Goal: Information Seeking & Learning: Learn about a topic

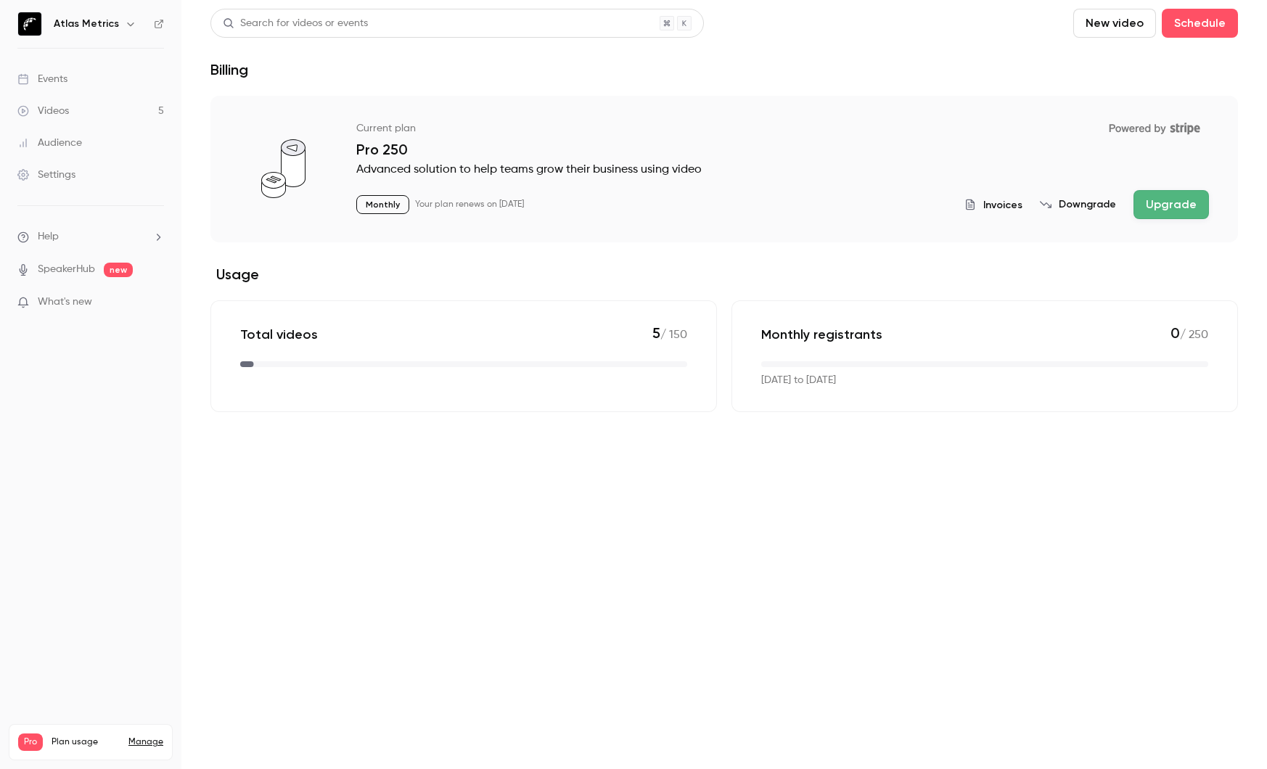
click at [52, 112] on div "Videos" at bounding box center [43, 111] width 52 height 15
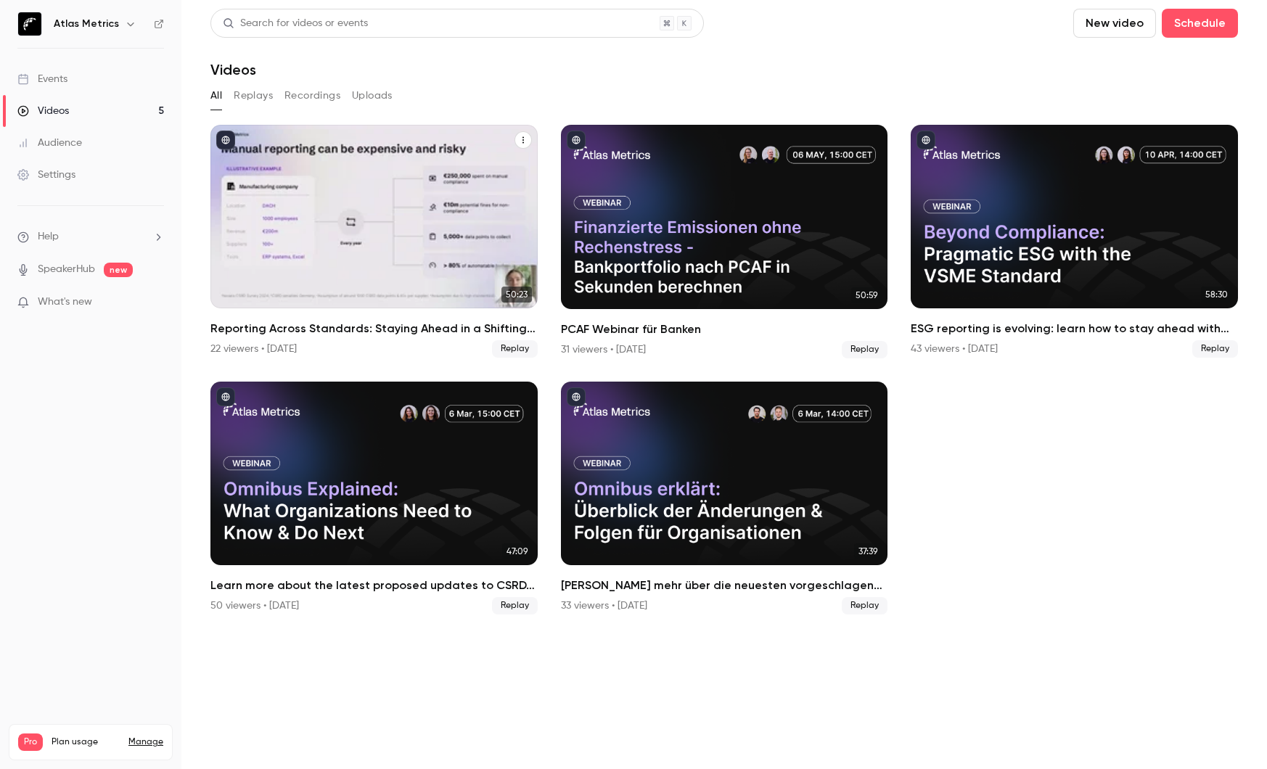
click at [519, 134] on button "Reporting Across Standards: Staying Ahead in a Shifting Landscape" at bounding box center [522, 139] width 17 height 17
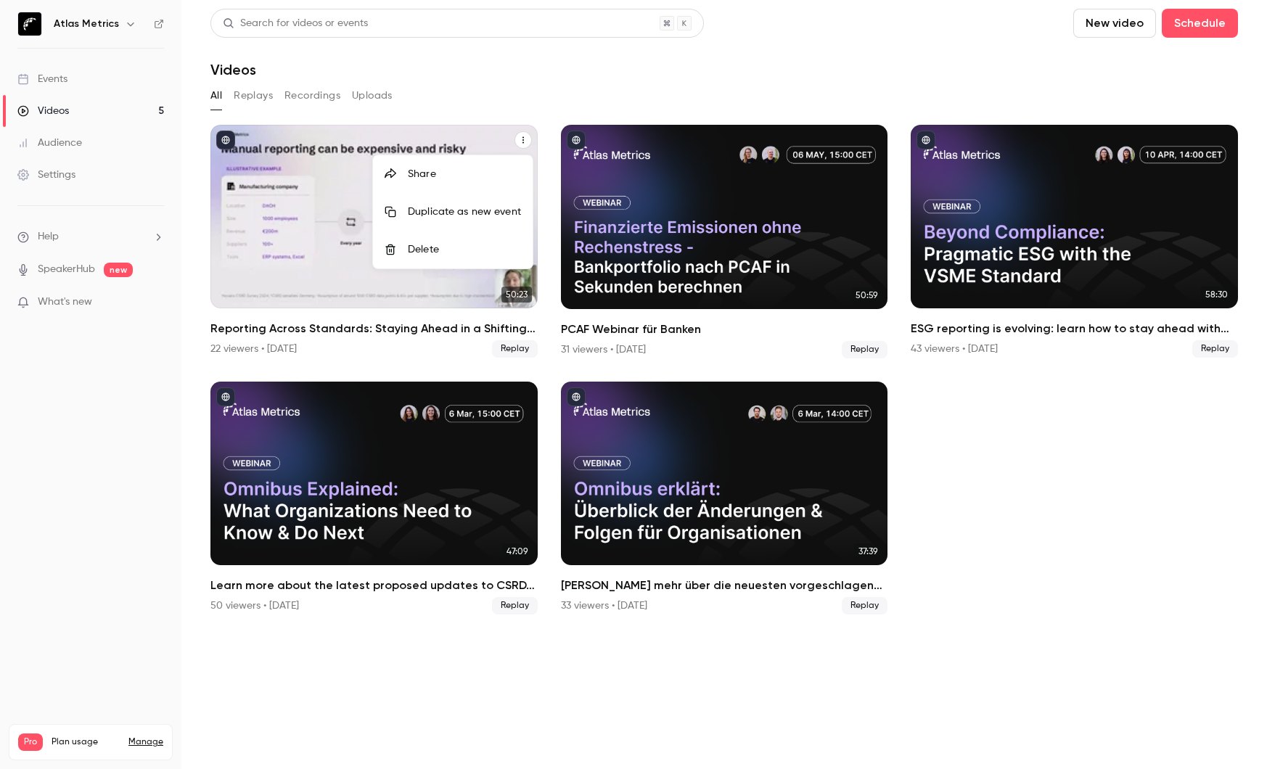
click at [449, 174] on div "Share" at bounding box center [464, 174] width 113 height 15
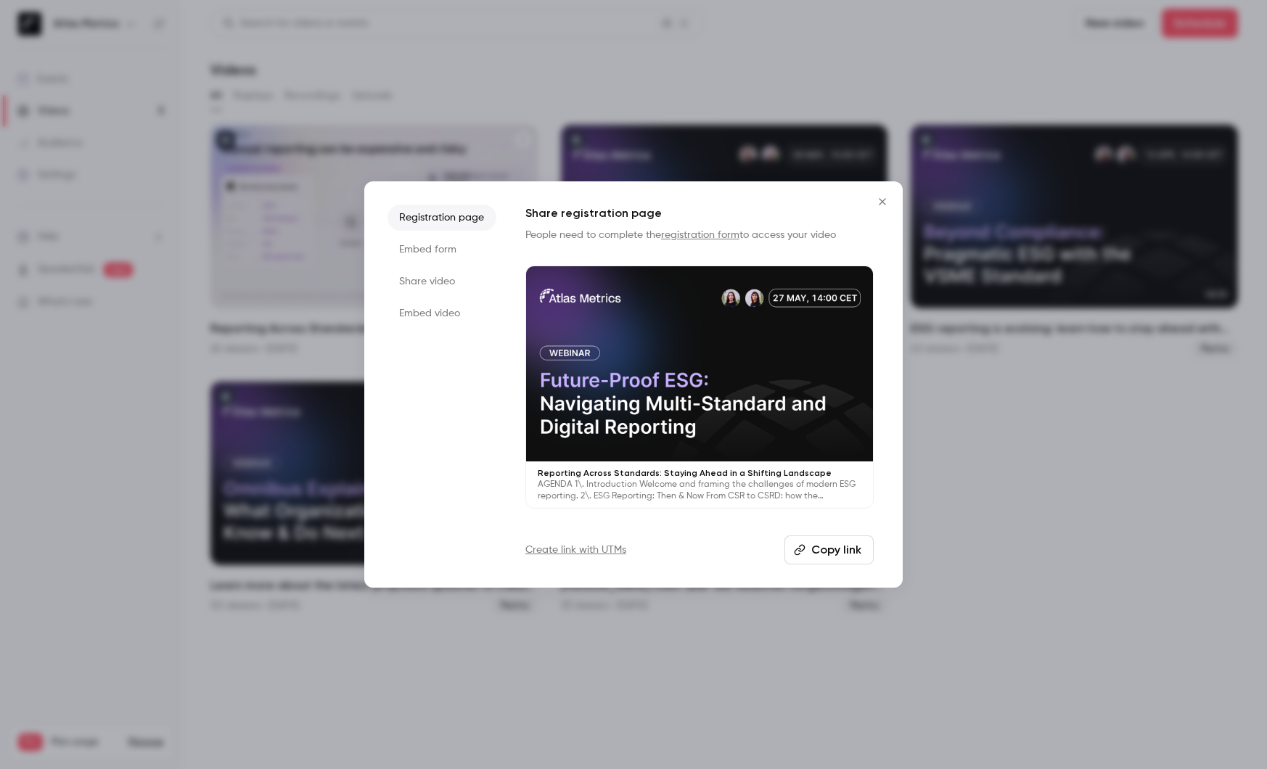
click at [811, 552] on button "Copy link" at bounding box center [828, 549] width 89 height 29
click at [825, 547] on button "Copy link" at bounding box center [828, 549] width 89 height 29
click at [872, 194] on button "Close" at bounding box center [882, 201] width 29 height 29
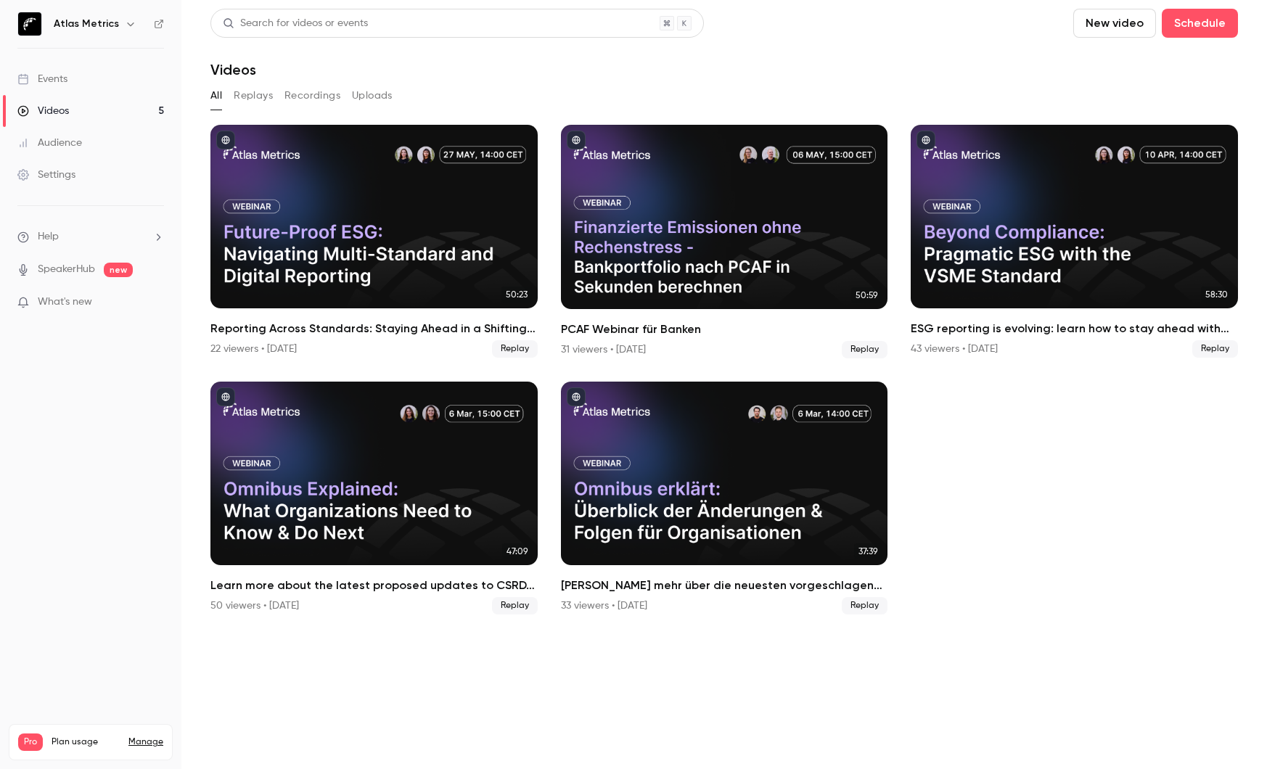
click at [91, 78] on link "Events" at bounding box center [90, 79] width 181 height 32
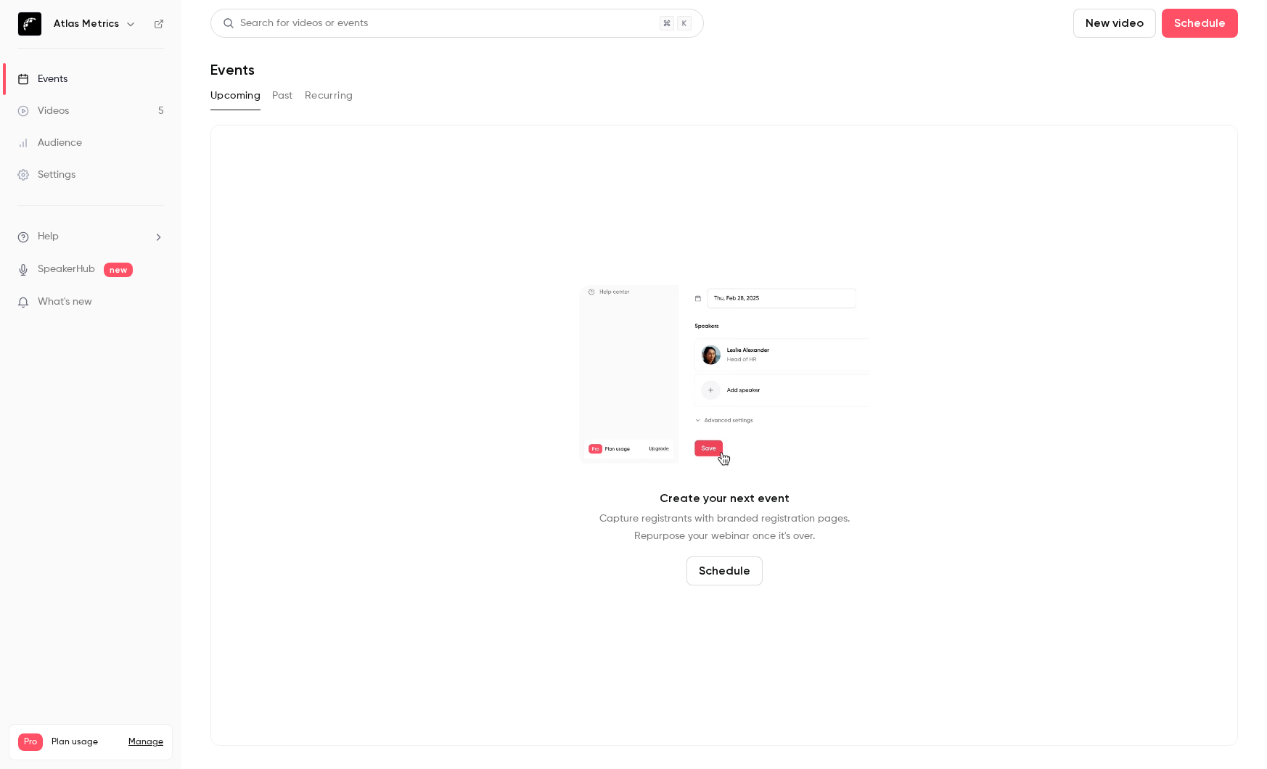
click at [287, 94] on button "Past" at bounding box center [282, 95] width 21 height 23
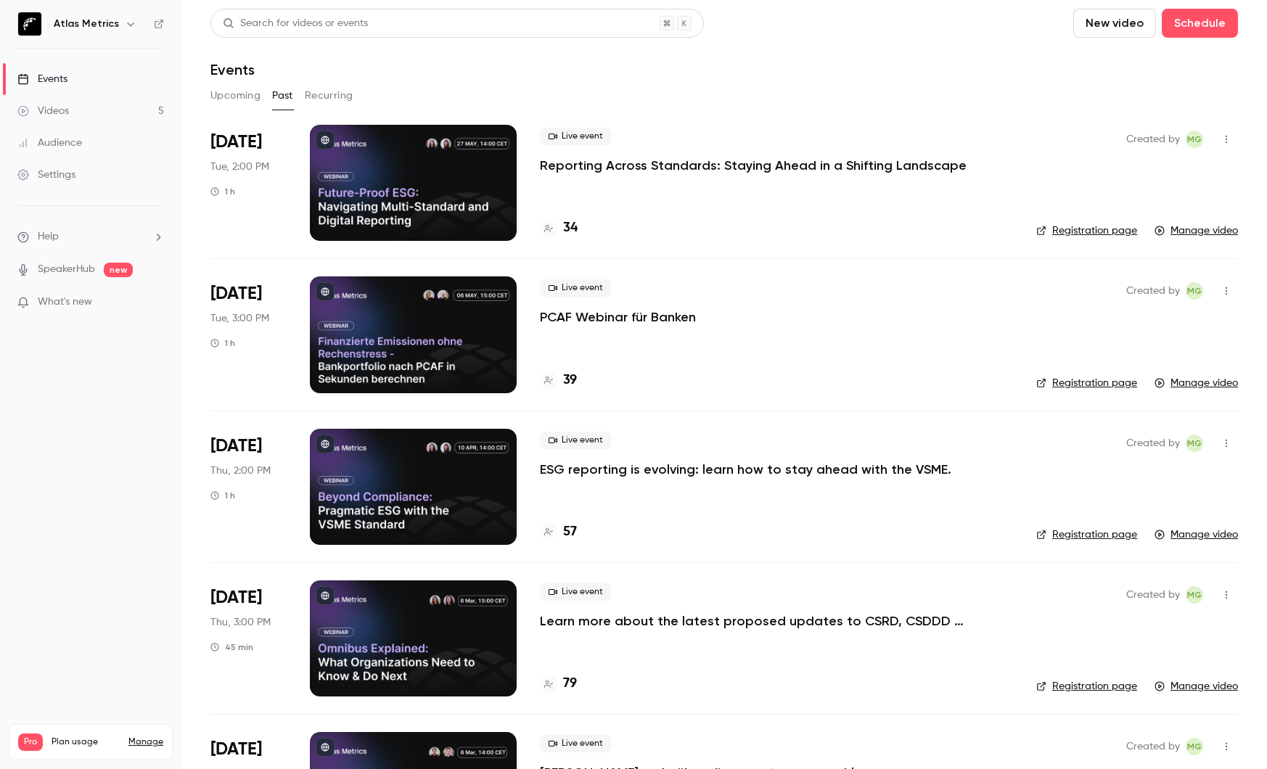
click at [1229, 135] on icon "button" at bounding box center [1226, 139] width 12 height 10
click at [1005, 91] on div at bounding box center [633, 384] width 1267 height 769
click at [42, 84] on div "Events" at bounding box center [42, 79] width 50 height 15
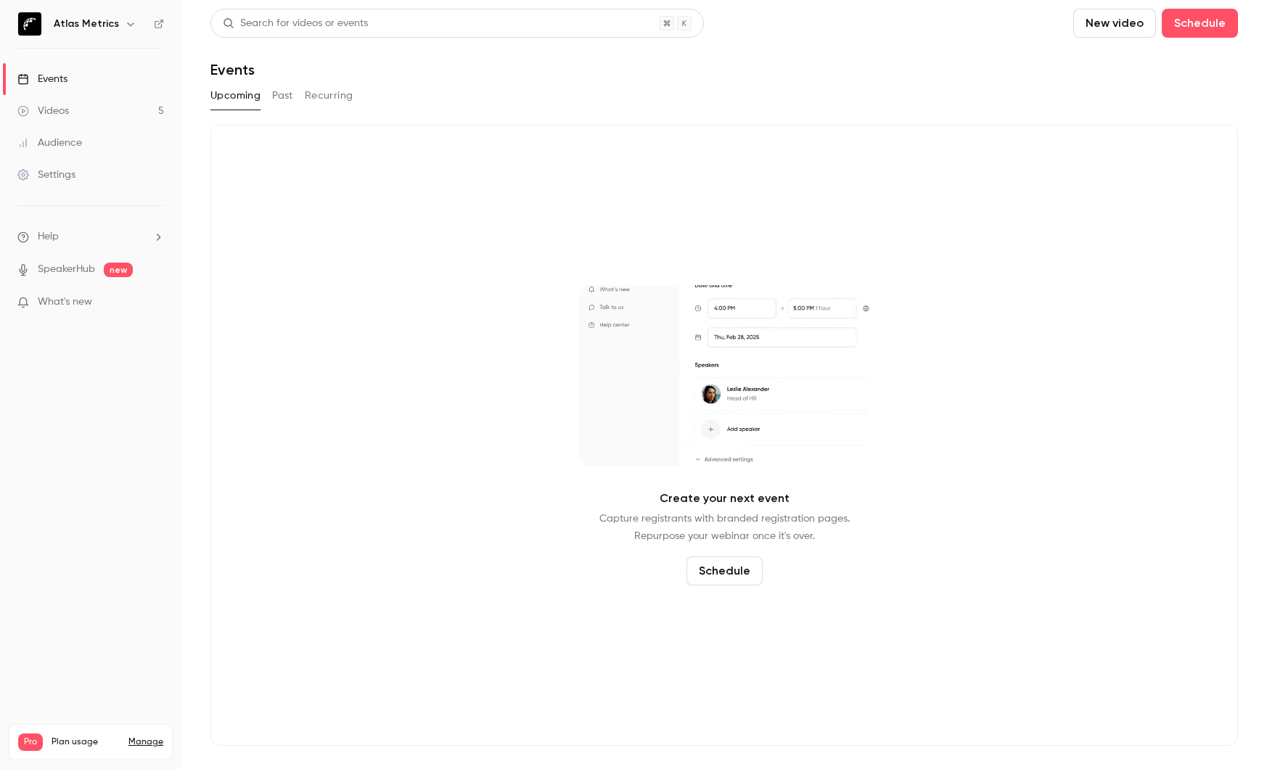
click at [283, 96] on button "Past" at bounding box center [282, 95] width 21 height 23
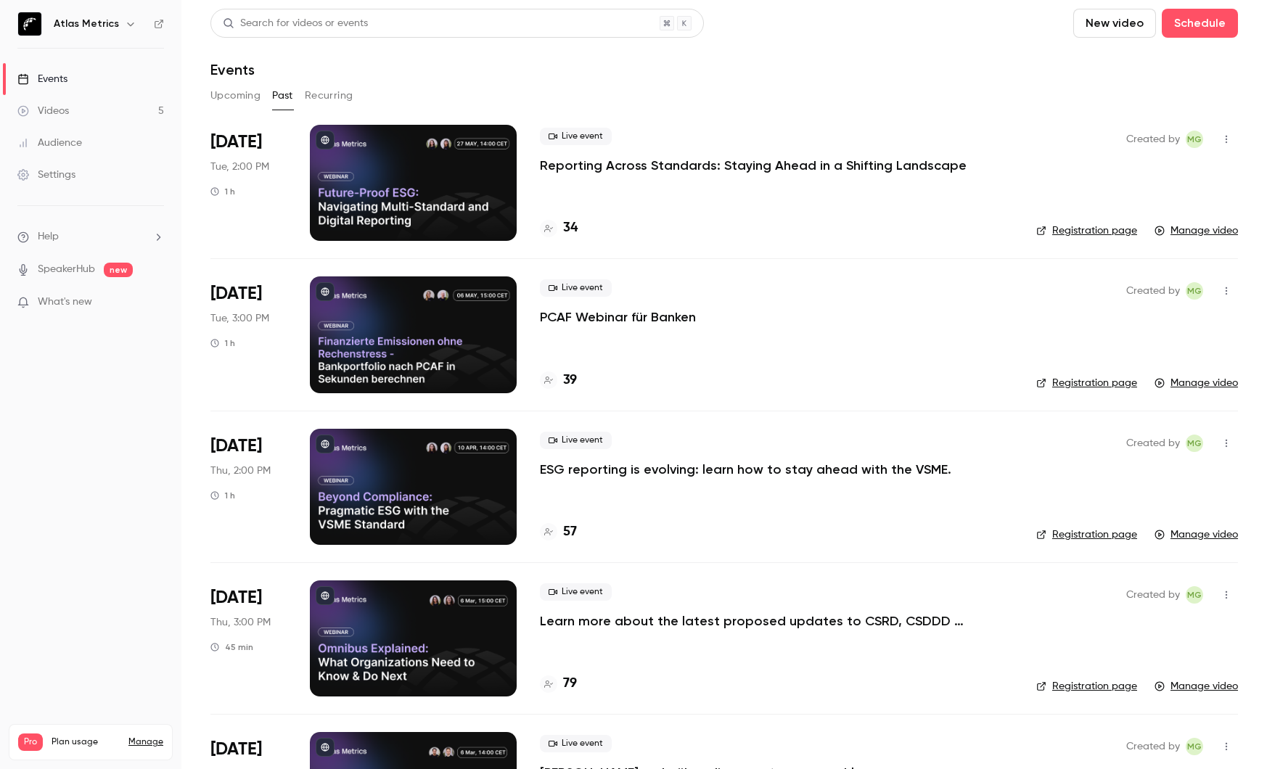
click at [1234, 142] on button "button" at bounding box center [1226, 139] width 23 height 23
click at [1231, 140] on div at bounding box center [633, 384] width 1267 height 769
click at [1186, 234] on link "Manage video" at bounding box center [1195, 230] width 83 height 15
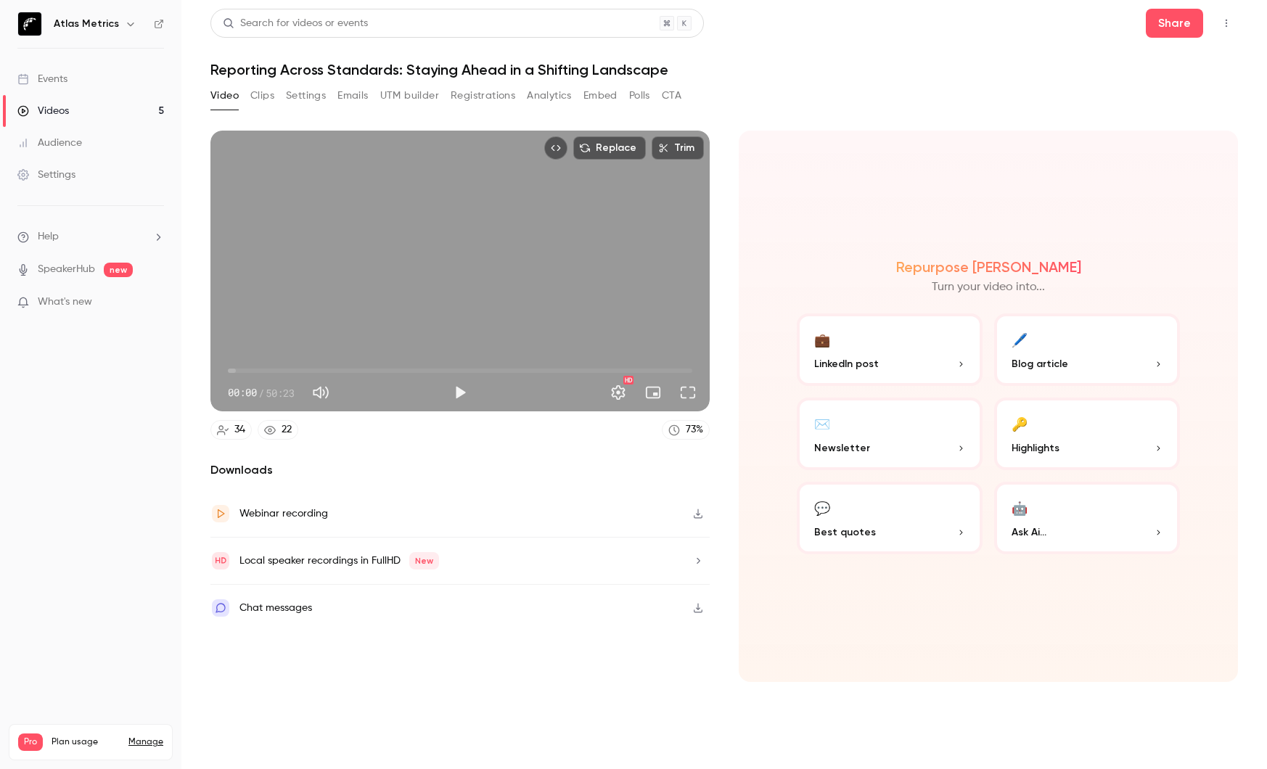
click at [268, 97] on button "Clips" at bounding box center [262, 95] width 24 height 23
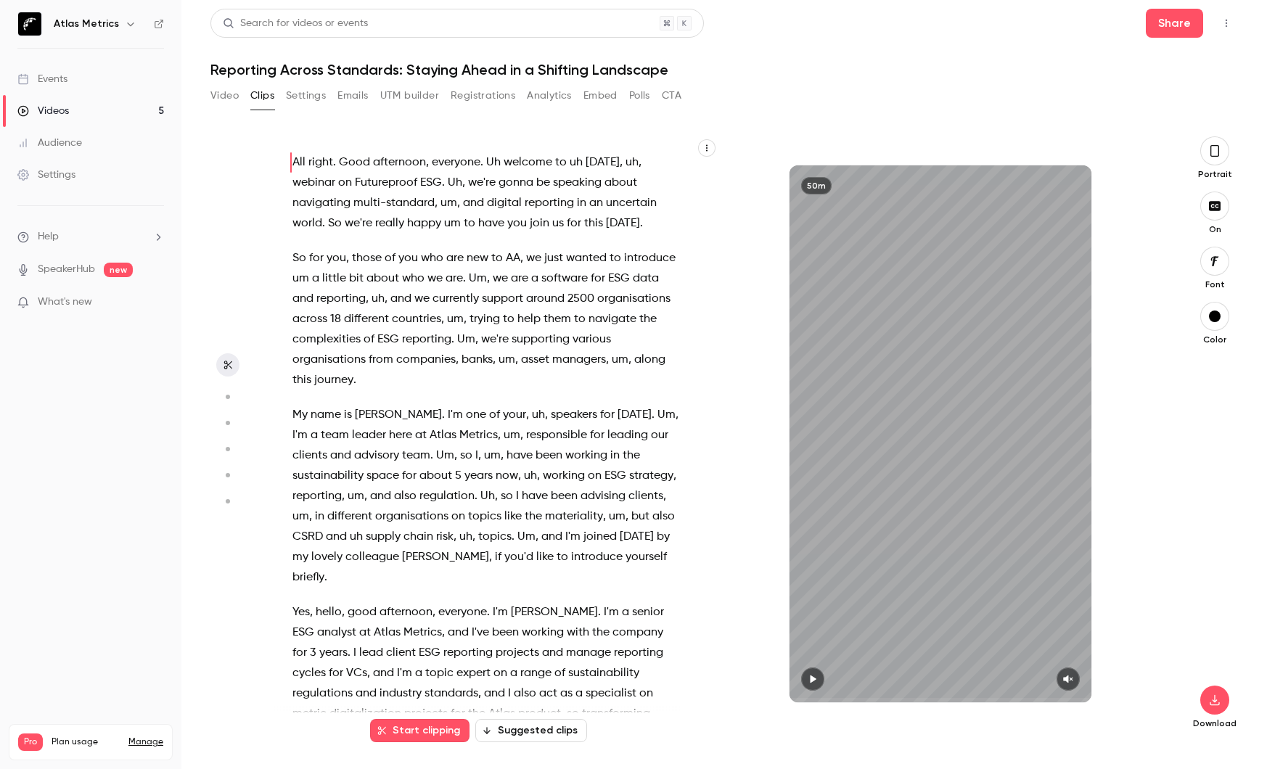
click at [221, 99] on button "Video" at bounding box center [224, 95] width 28 height 23
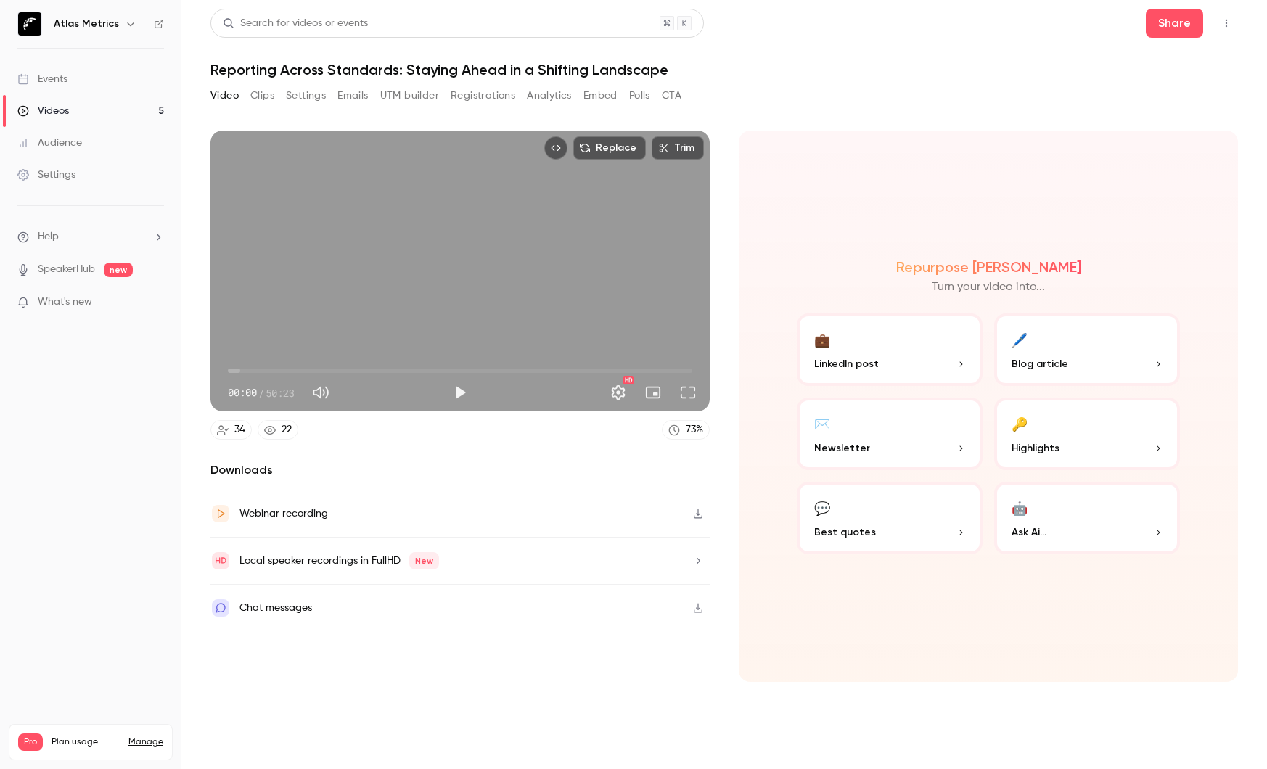
click at [705, 514] on button "button" at bounding box center [697, 513] width 23 height 23
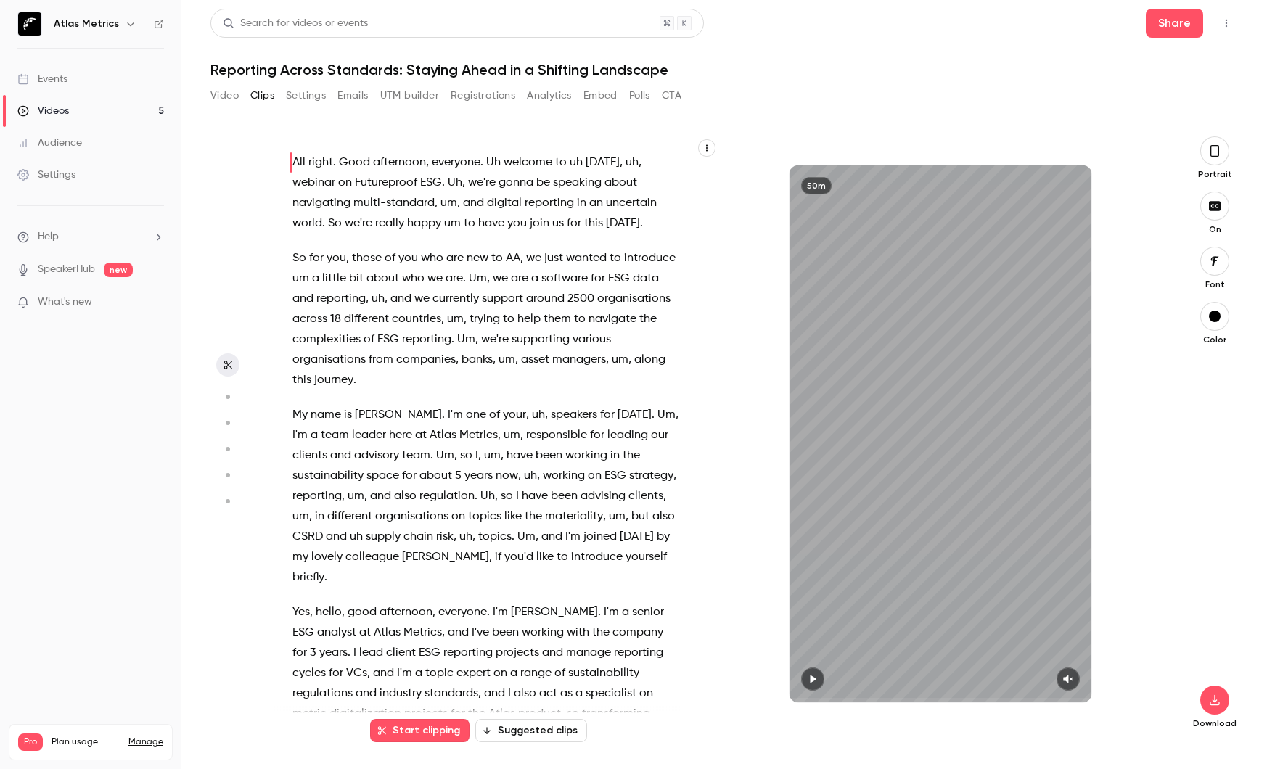
click at [41, 75] on div "Events" at bounding box center [42, 79] width 50 height 15
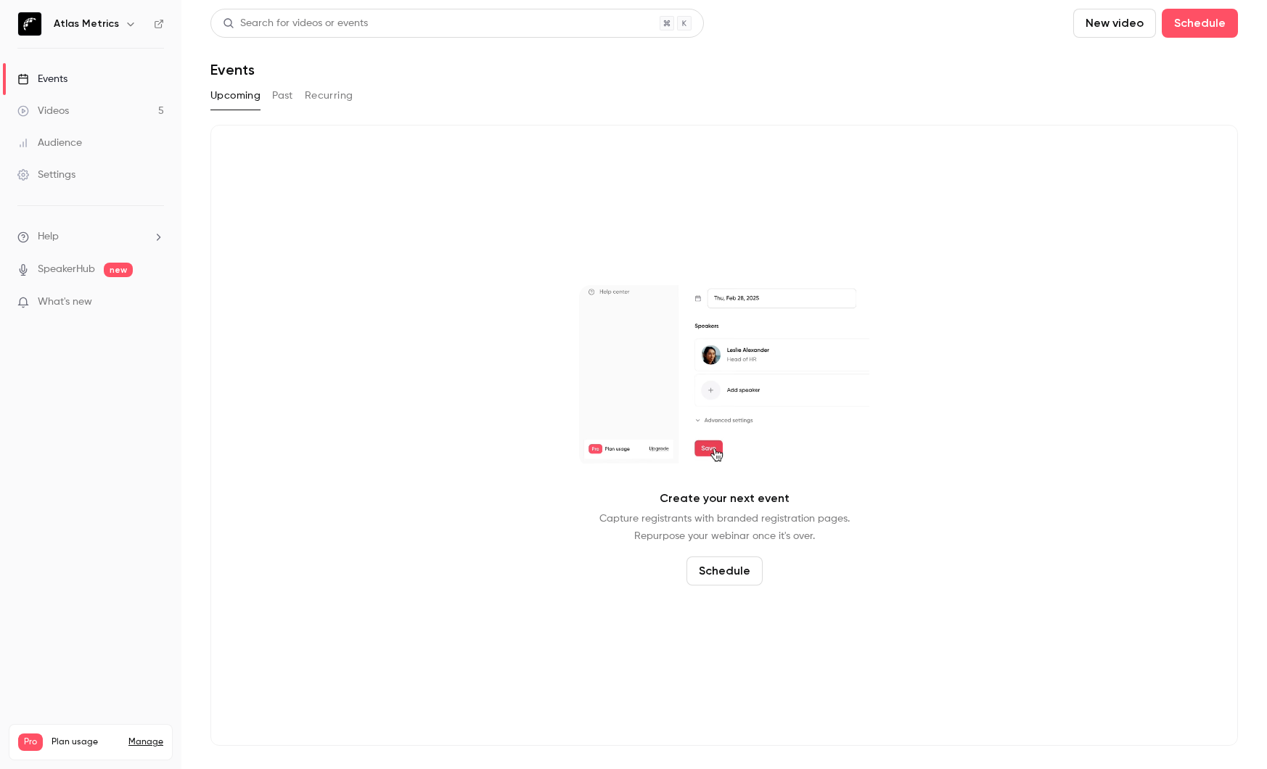
click at [287, 96] on button "Past" at bounding box center [282, 95] width 21 height 23
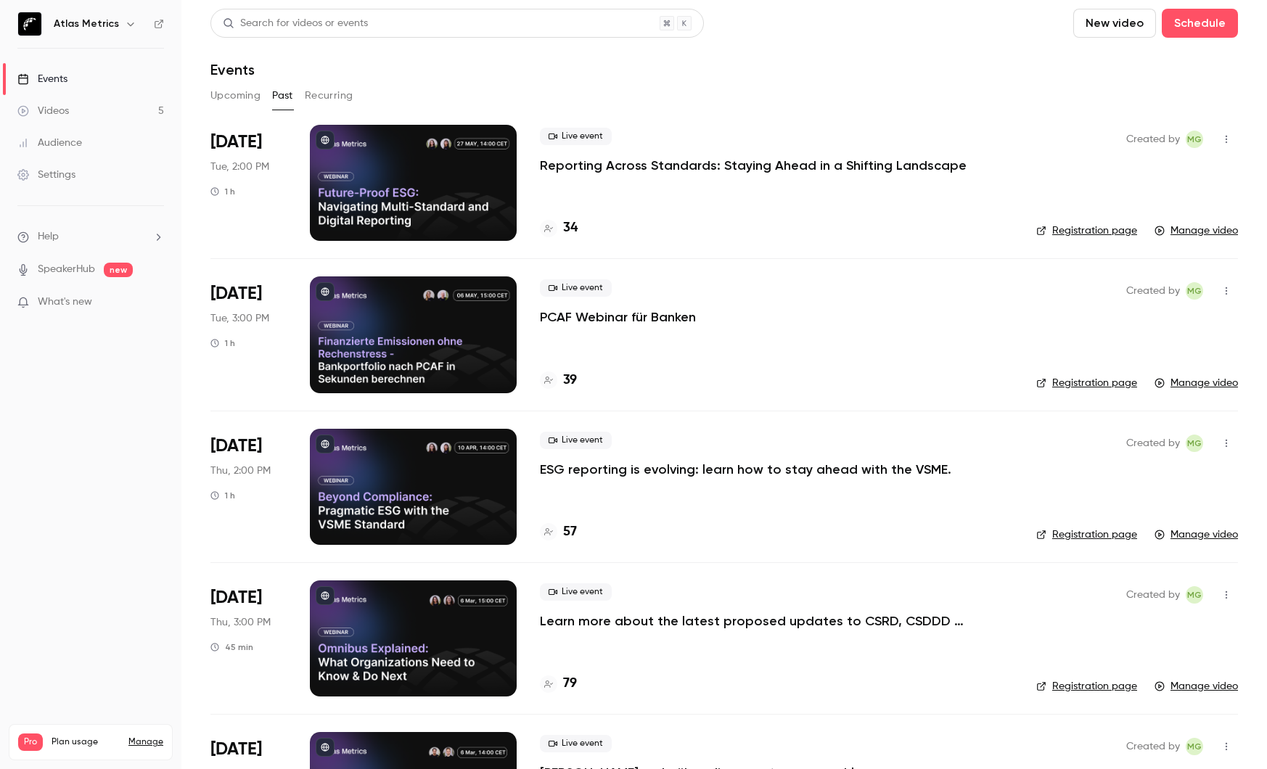
click at [1209, 385] on link "Manage video" at bounding box center [1195, 383] width 83 height 15
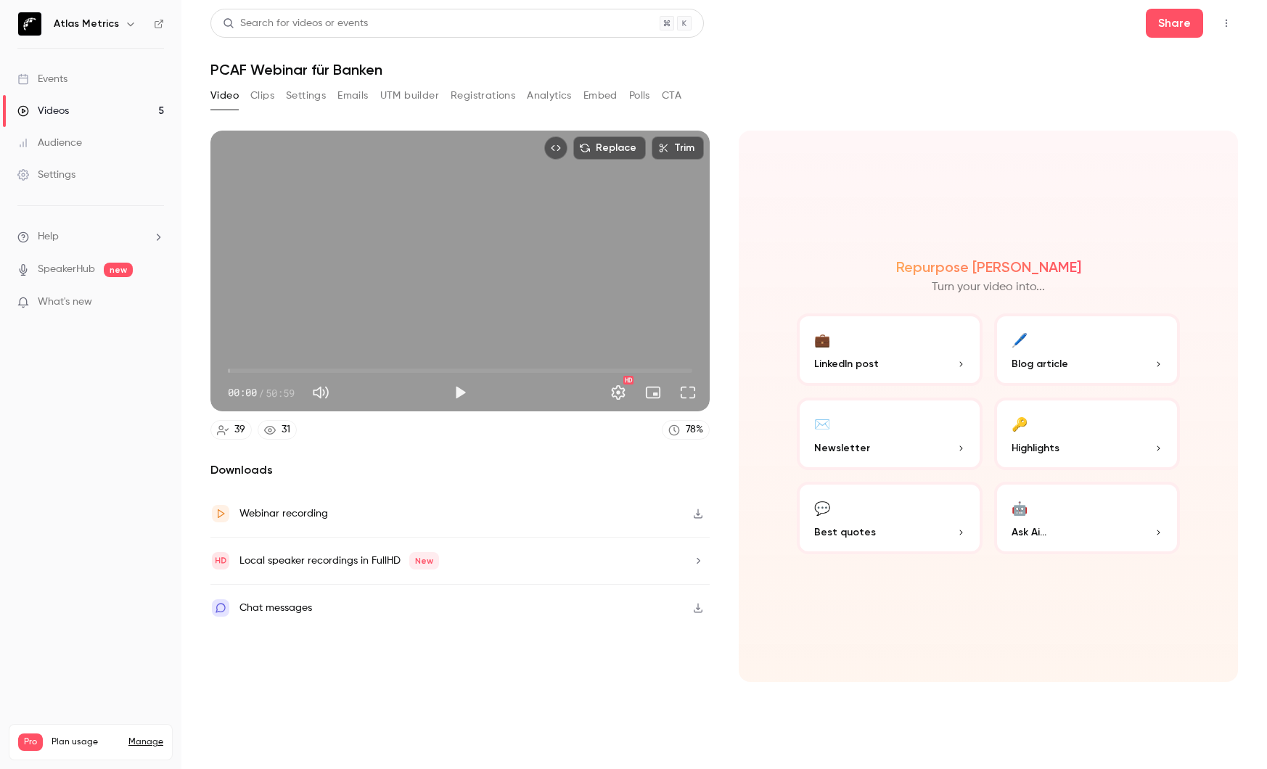
click at [693, 519] on button "button" at bounding box center [697, 513] width 23 height 23
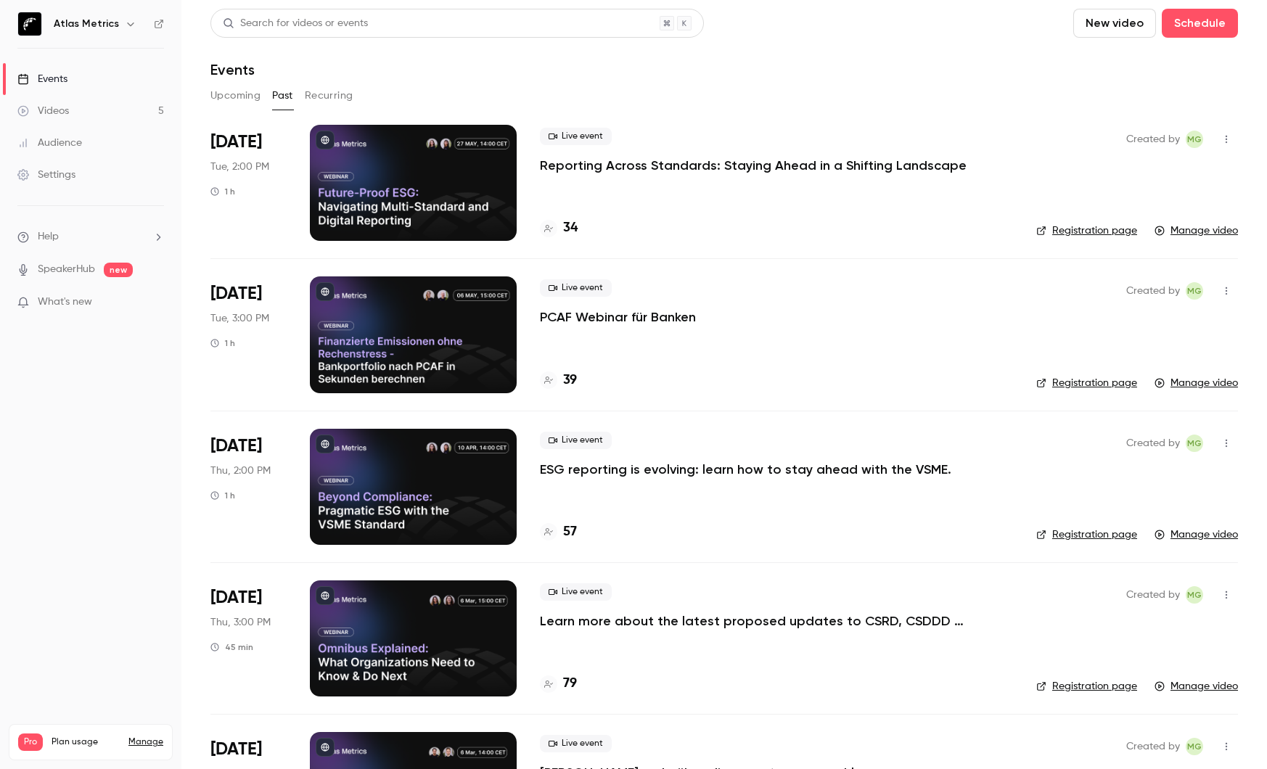
click at [1202, 537] on link "Manage video" at bounding box center [1195, 535] width 83 height 15
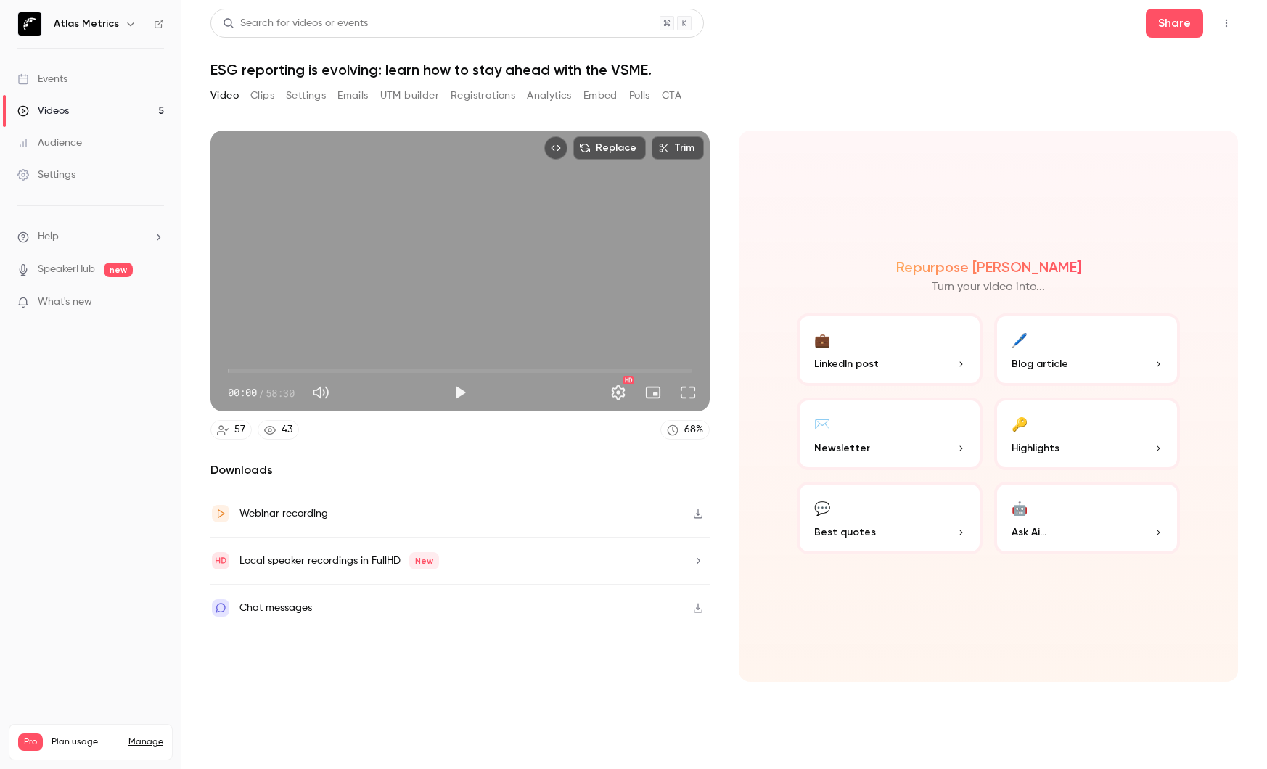
click at [698, 513] on icon "button" at bounding box center [698, 514] width 12 height 10
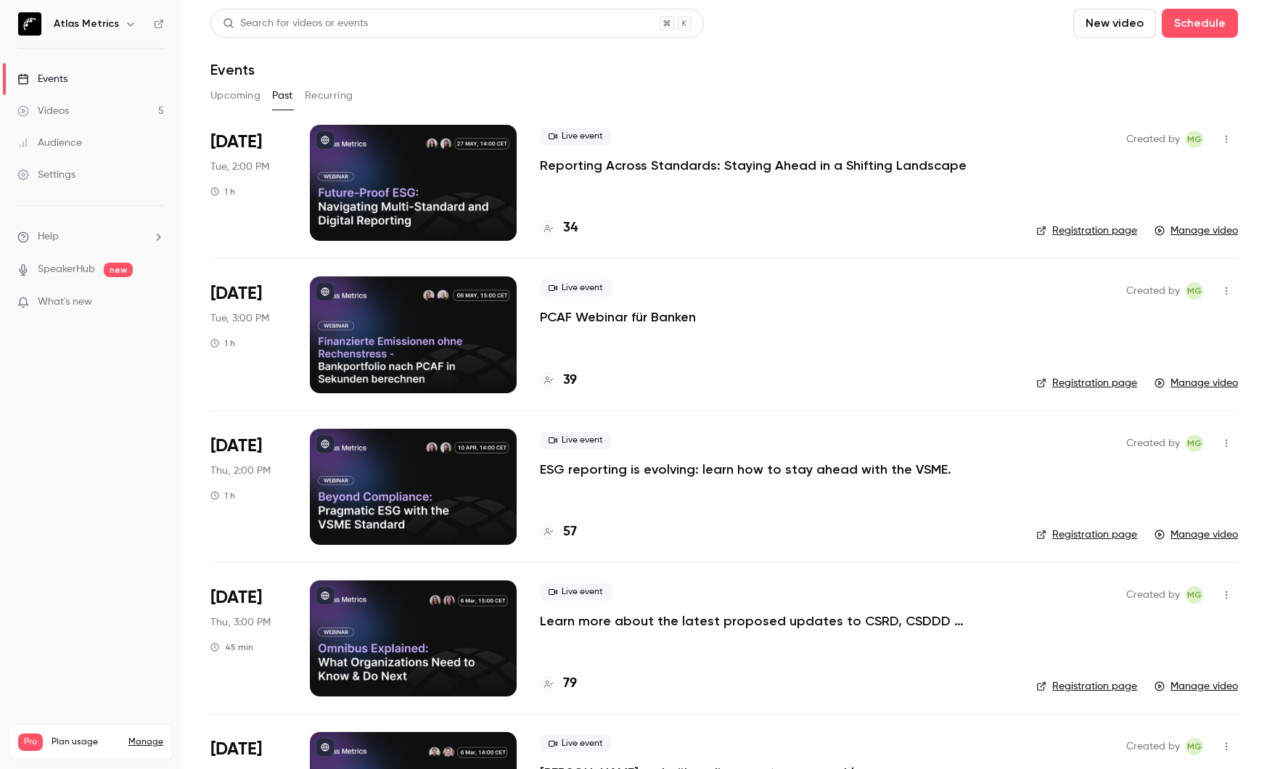
scroll to position [106, 0]
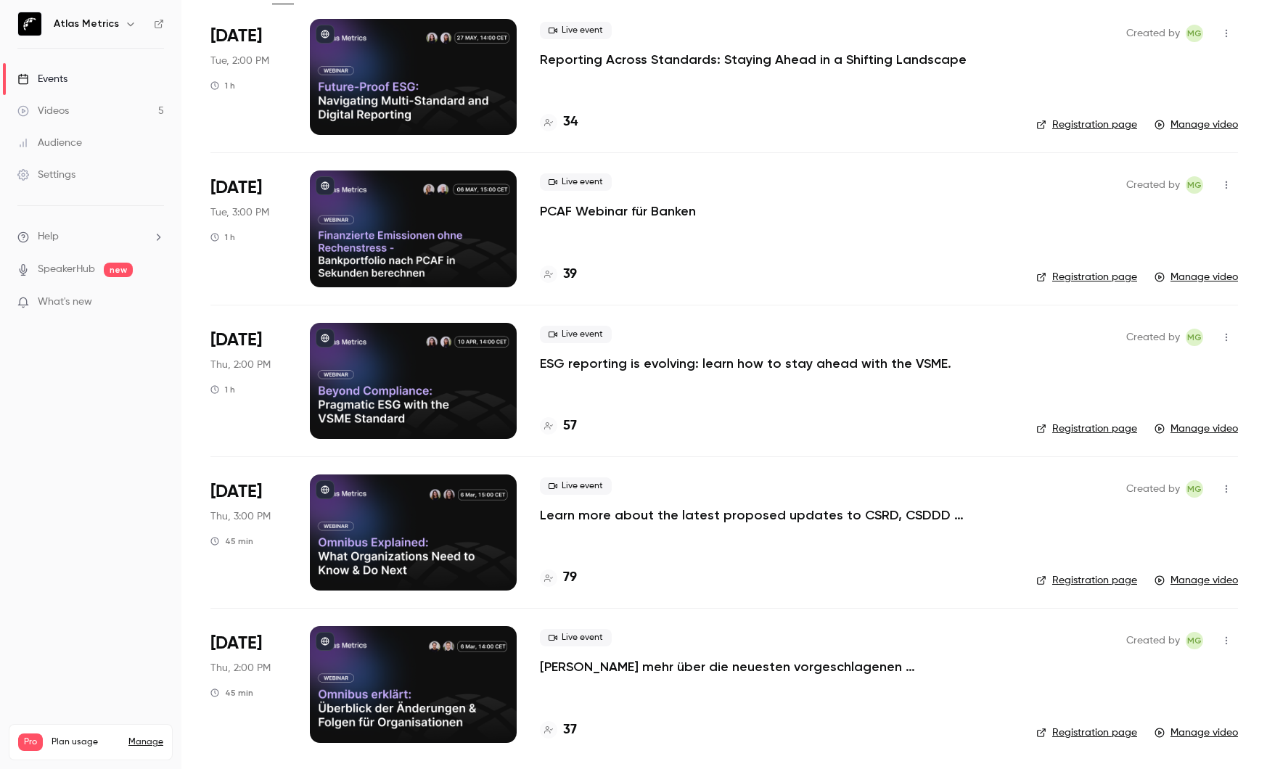
click at [1207, 584] on link "Manage video" at bounding box center [1195, 580] width 83 height 15
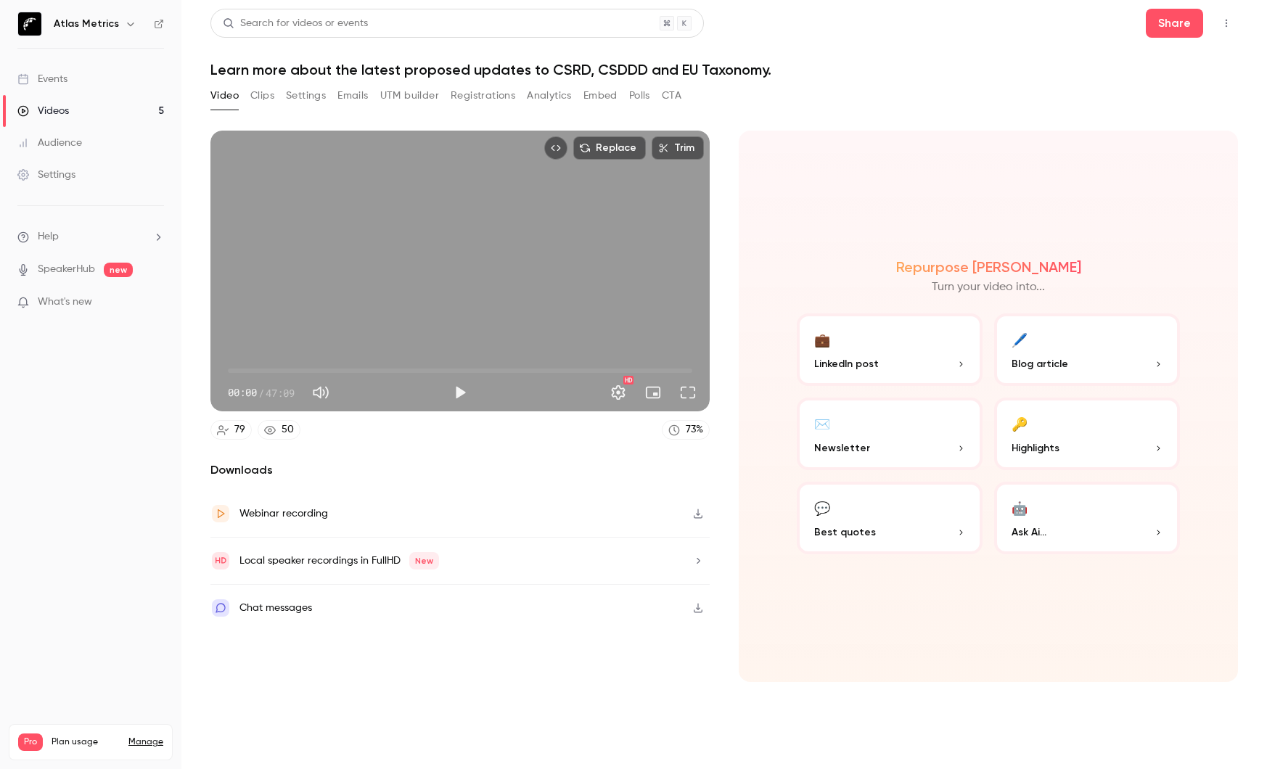
click at [697, 521] on button "button" at bounding box center [697, 513] width 23 height 23
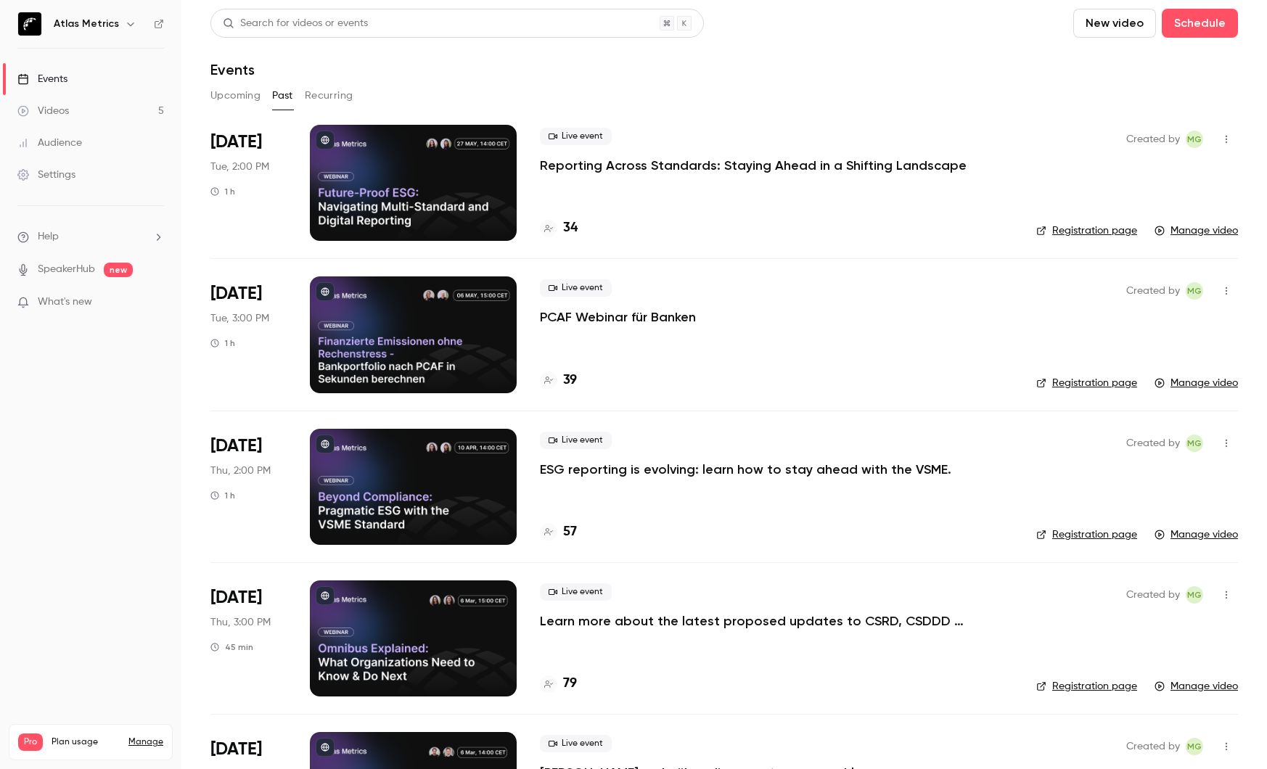
scroll to position [106, 0]
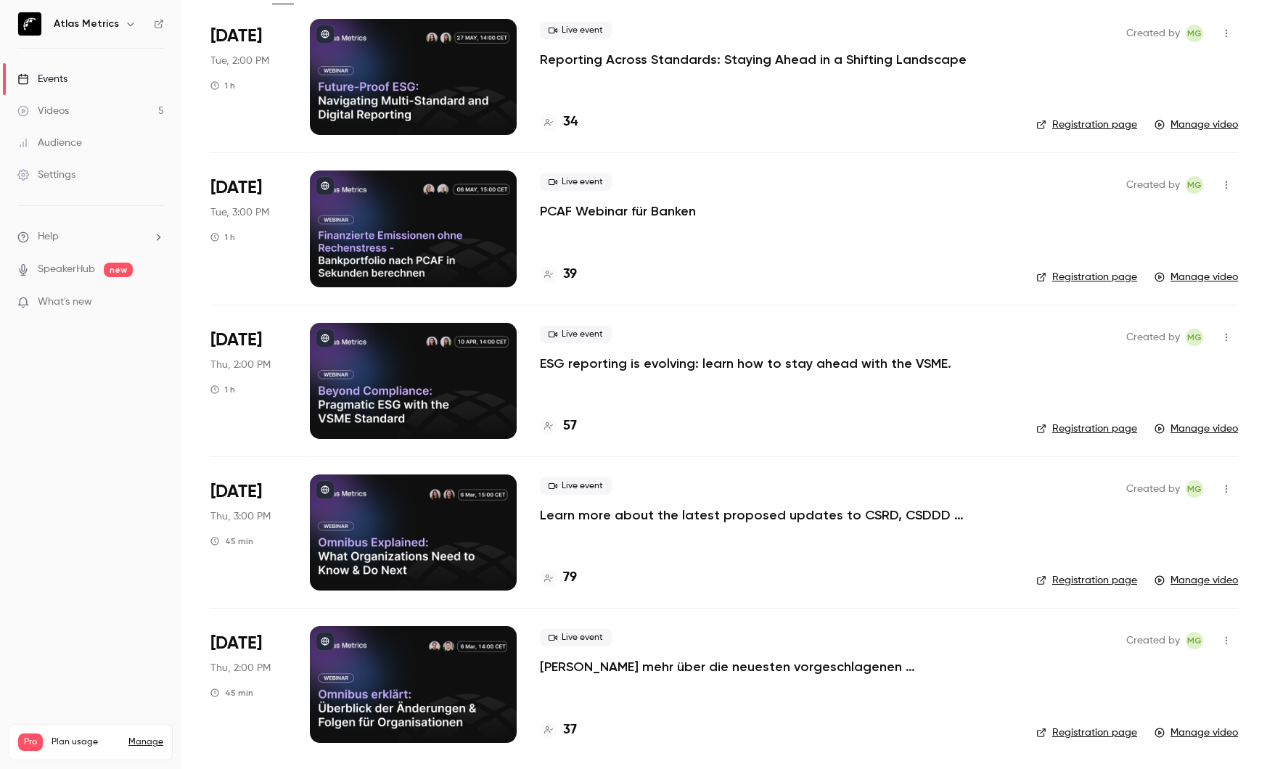
click at [1216, 732] on link "Manage video" at bounding box center [1195, 733] width 83 height 15
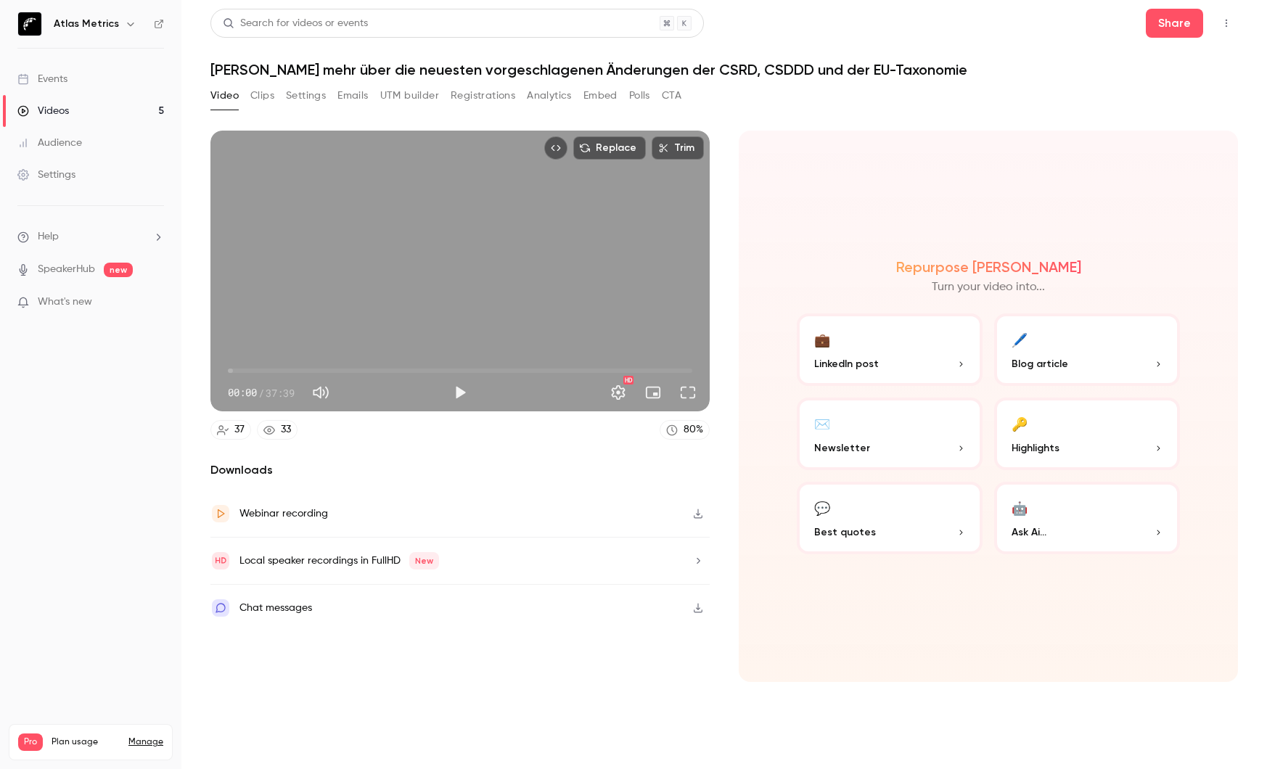
click at [372, 516] on div "Webinar recording" at bounding box center [459, 514] width 499 height 47
